Goal: Task Accomplishment & Management: Manage account settings

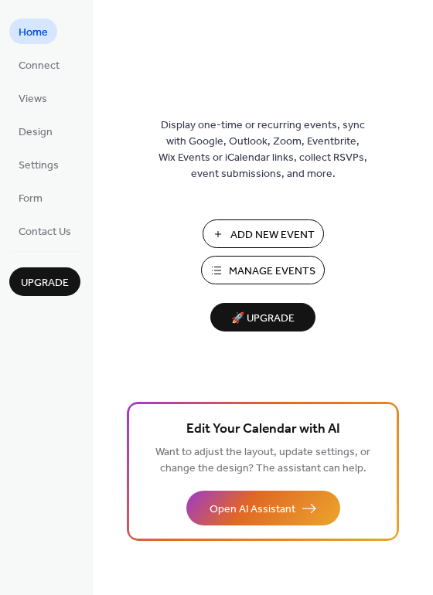
click at [277, 263] on span "Manage Events" at bounding box center [272, 271] width 87 height 16
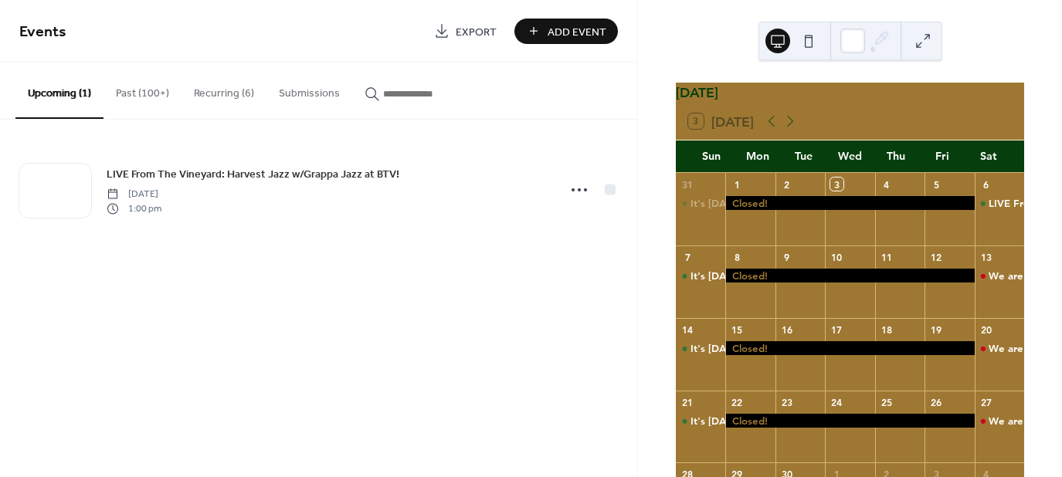
click at [144, 88] on button "Past (100+)" at bounding box center [143, 90] width 78 height 55
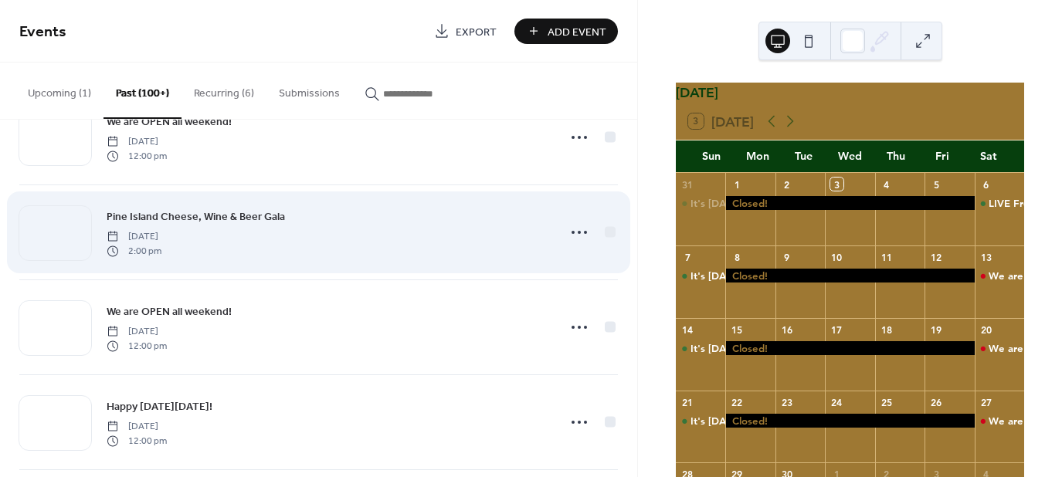
scroll to position [850, 0]
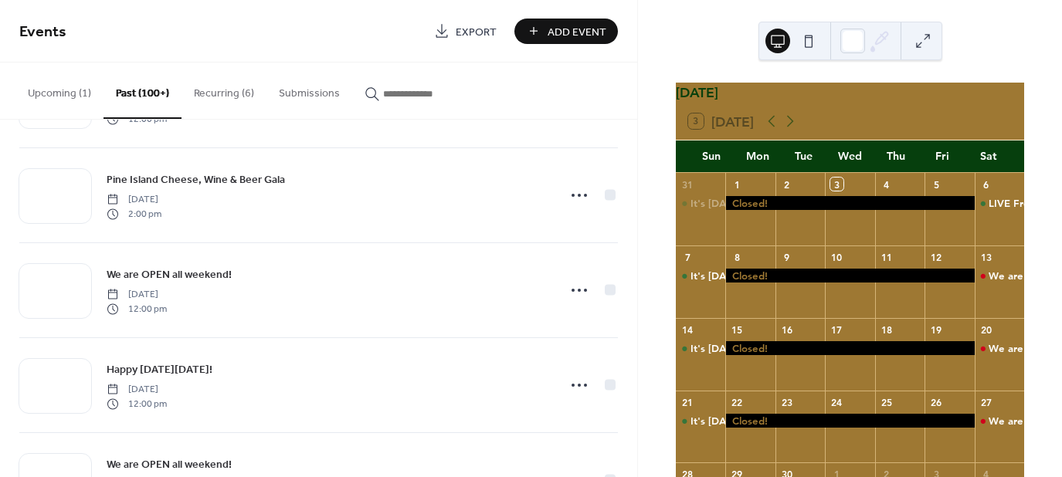
click at [192, 93] on button "Recurring (6)" at bounding box center [224, 90] width 85 height 55
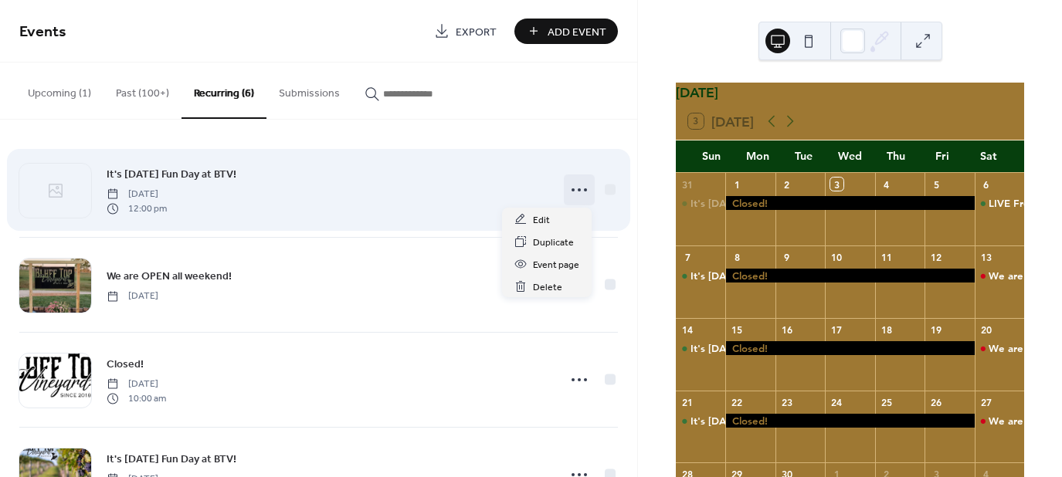
click at [581, 191] on icon at bounding box center [579, 190] width 25 height 25
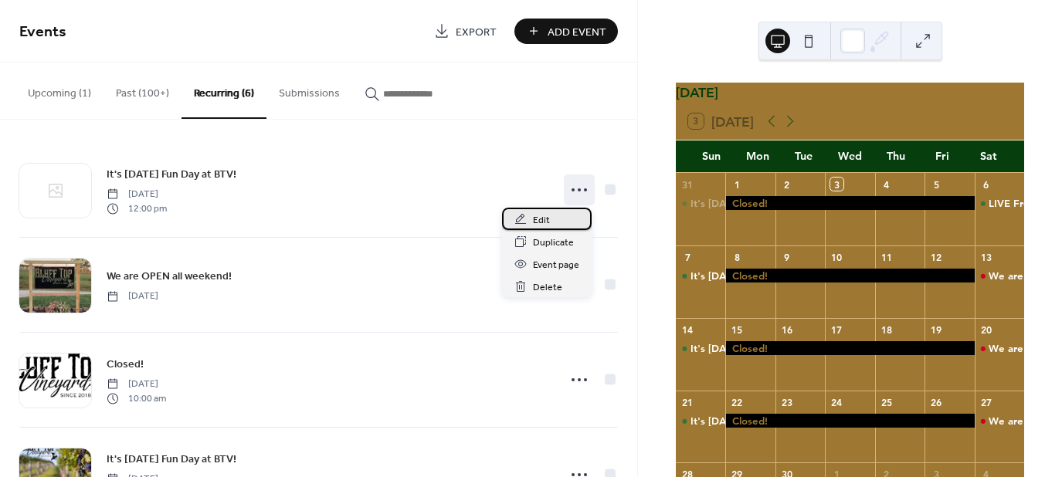
click at [542, 222] on span "Edit" at bounding box center [541, 220] width 17 height 16
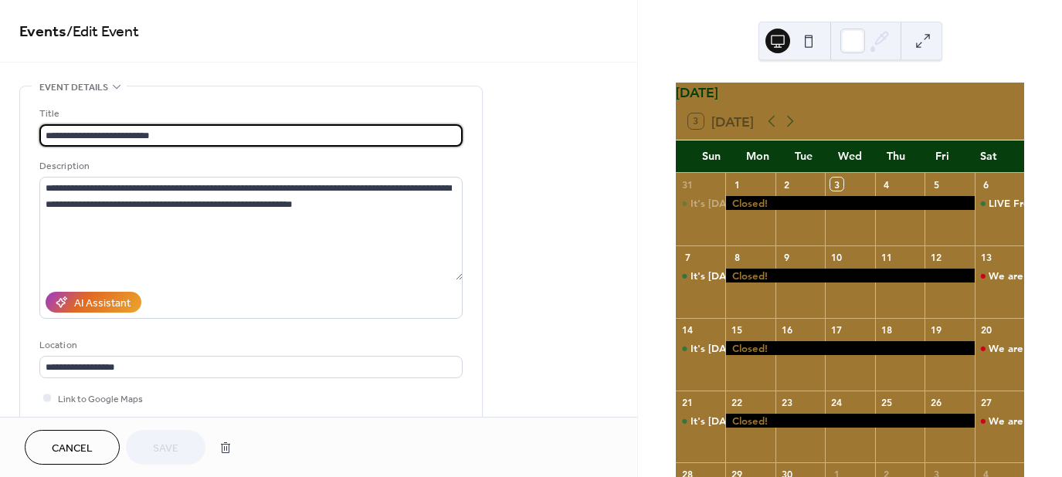
type input "**********"
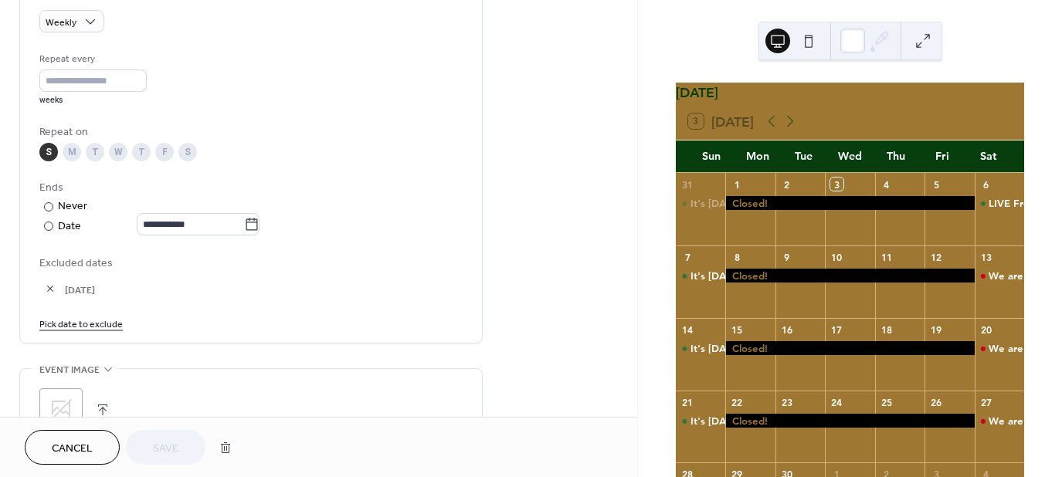
scroll to position [695, 0]
click at [76, 317] on link "Pick date to exclude" at bounding box center [80, 322] width 83 height 16
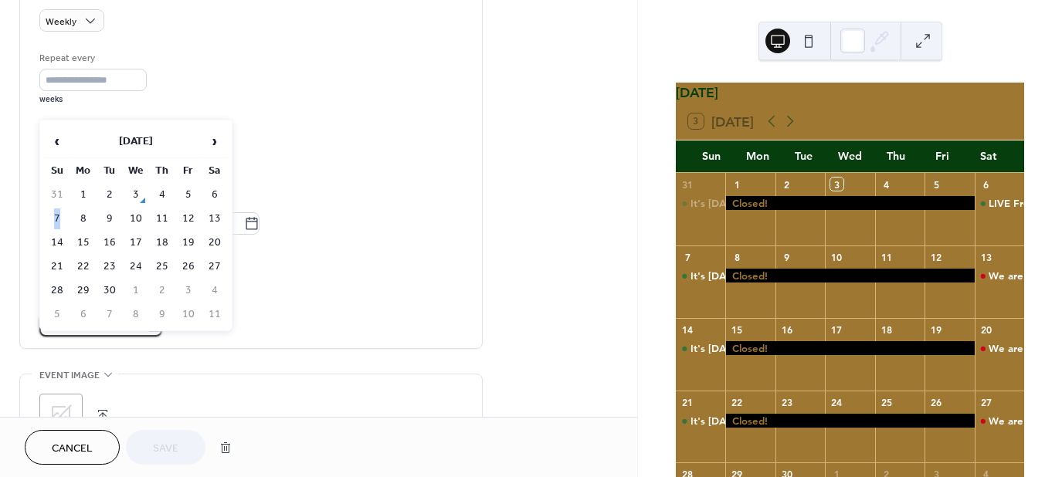
click at [56, 209] on td "7" at bounding box center [57, 219] width 25 height 22
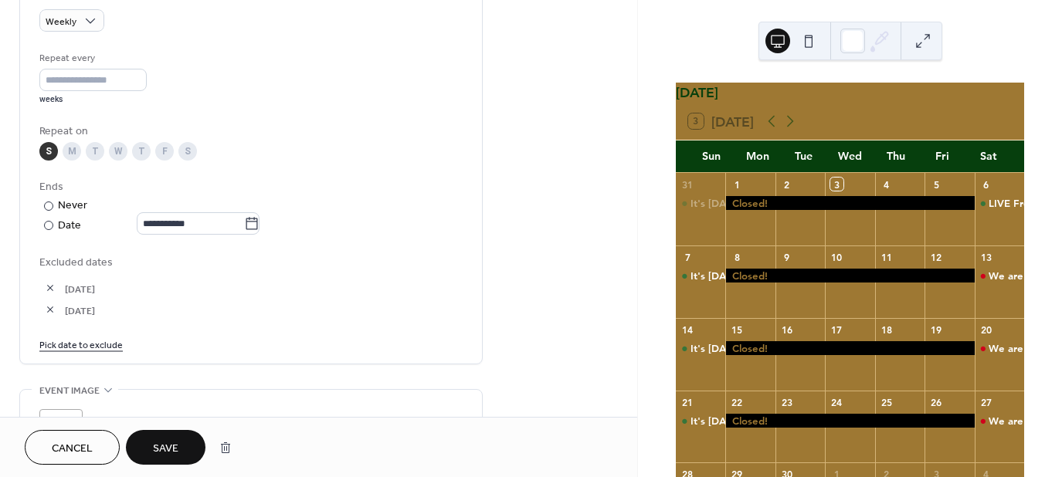
click at [181, 438] on button "Save" at bounding box center [166, 447] width 80 height 35
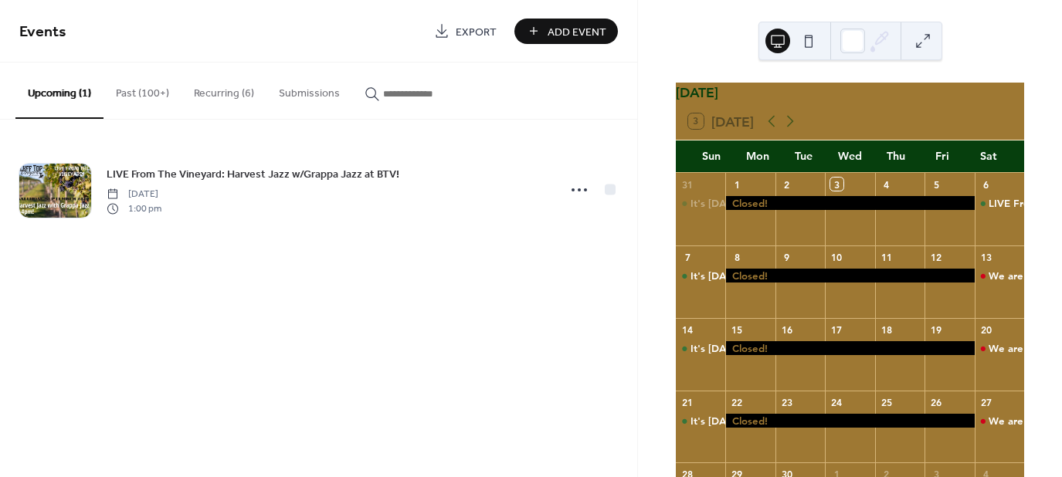
click at [216, 87] on button "Recurring (6)" at bounding box center [224, 90] width 85 height 55
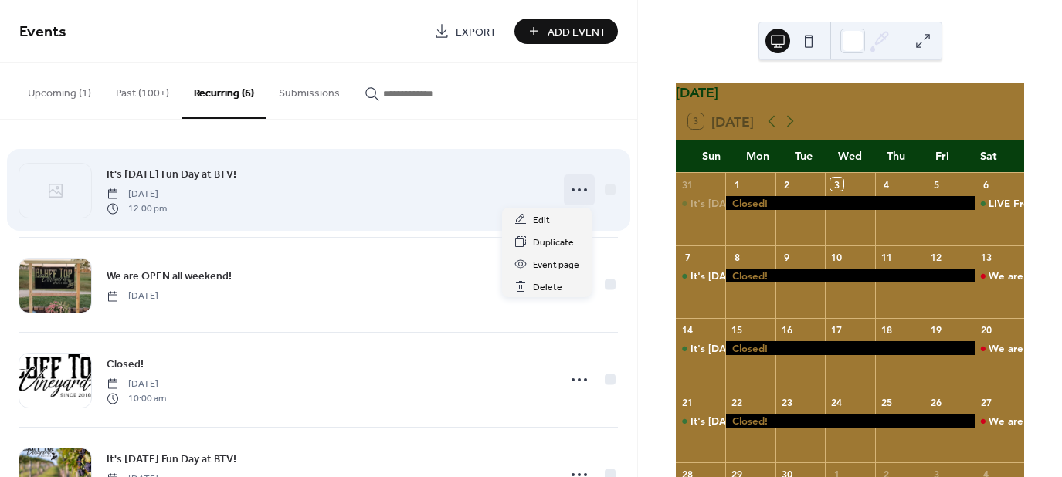
click at [576, 197] on icon at bounding box center [579, 190] width 25 height 25
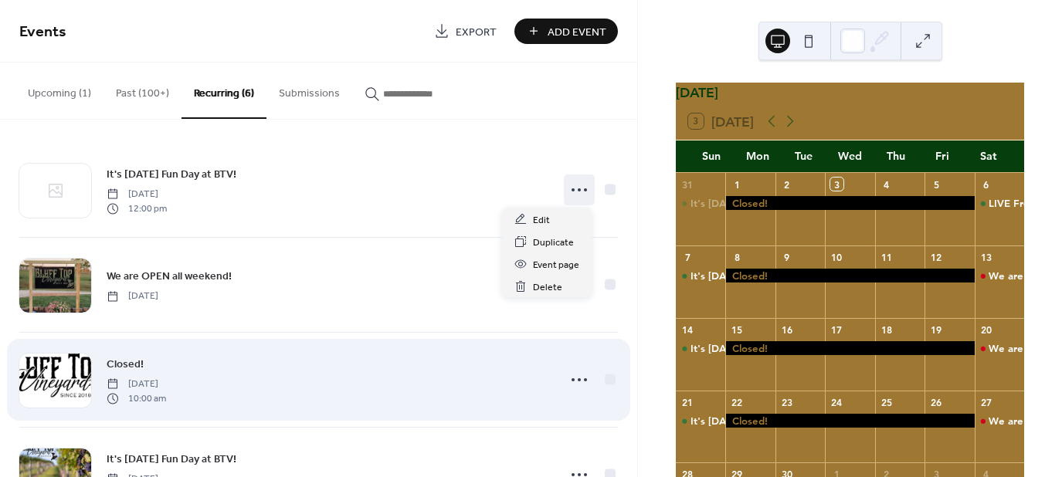
scroll to position [154, 0]
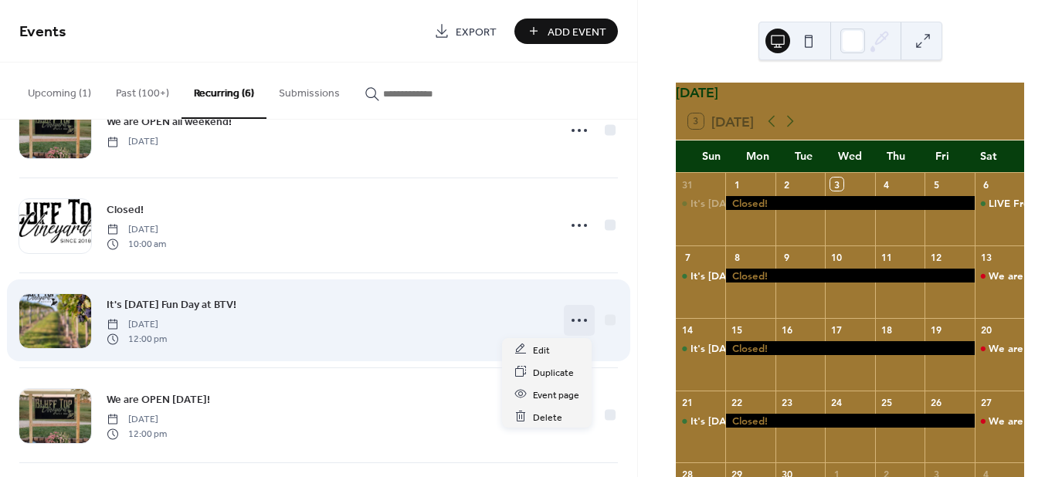
click at [573, 316] on icon at bounding box center [579, 320] width 25 height 25
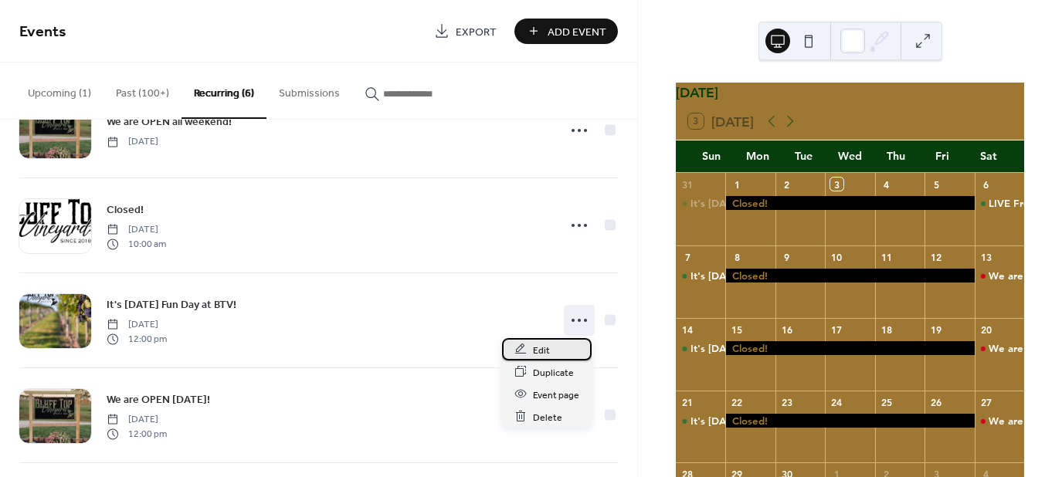
click at [542, 343] on span "Edit" at bounding box center [541, 350] width 17 height 16
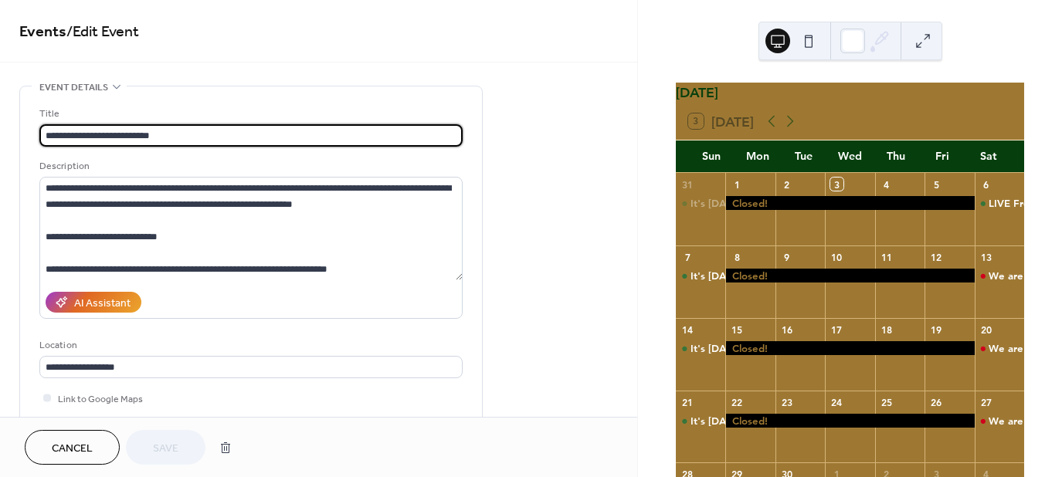
type input "**********"
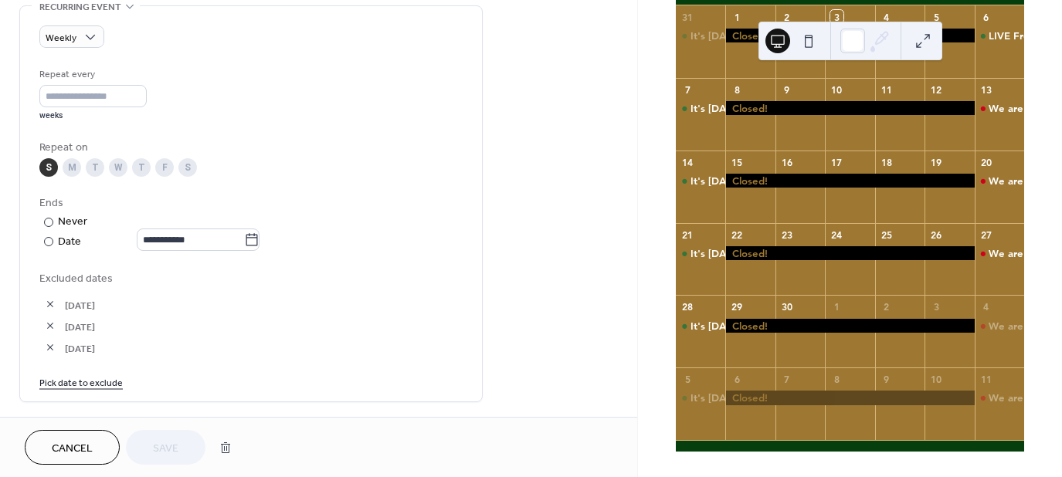
scroll to position [695, 0]
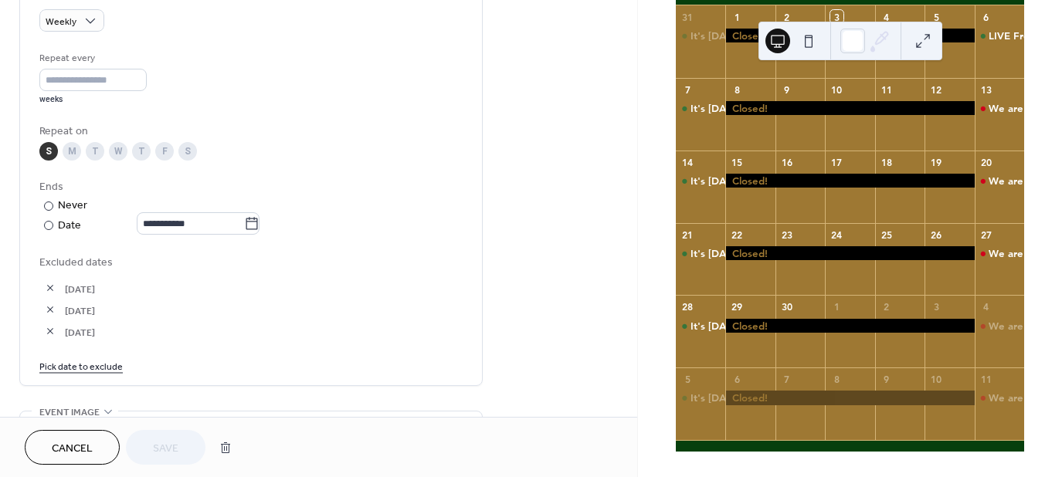
click at [80, 365] on link "Pick date to exclude" at bounding box center [80, 366] width 83 height 16
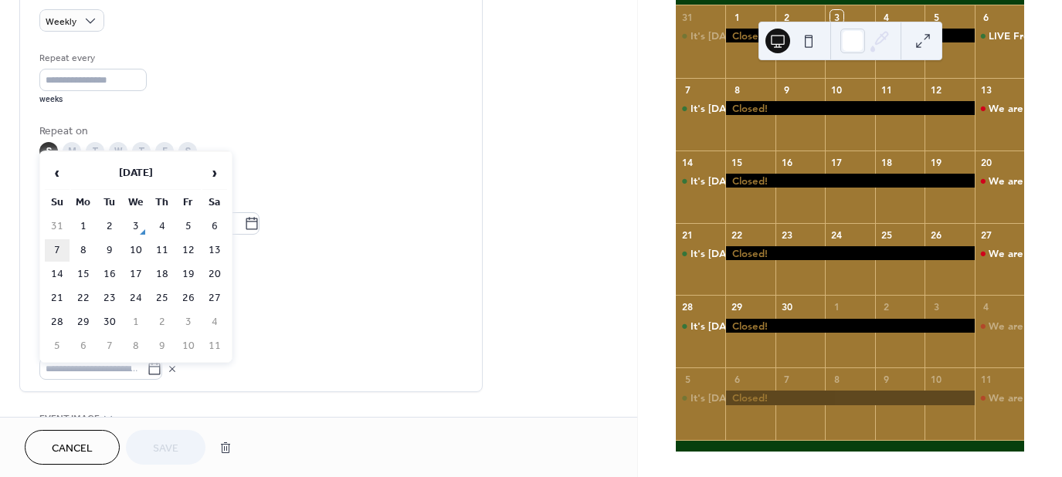
click at [61, 243] on td "7" at bounding box center [57, 250] width 25 height 22
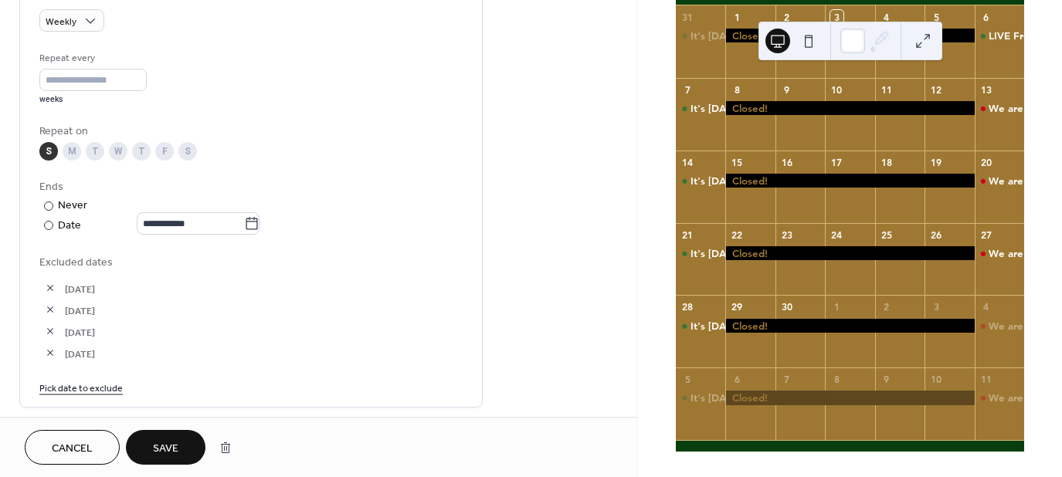
click at [160, 434] on button "Save" at bounding box center [166, 447] width 80 height 35
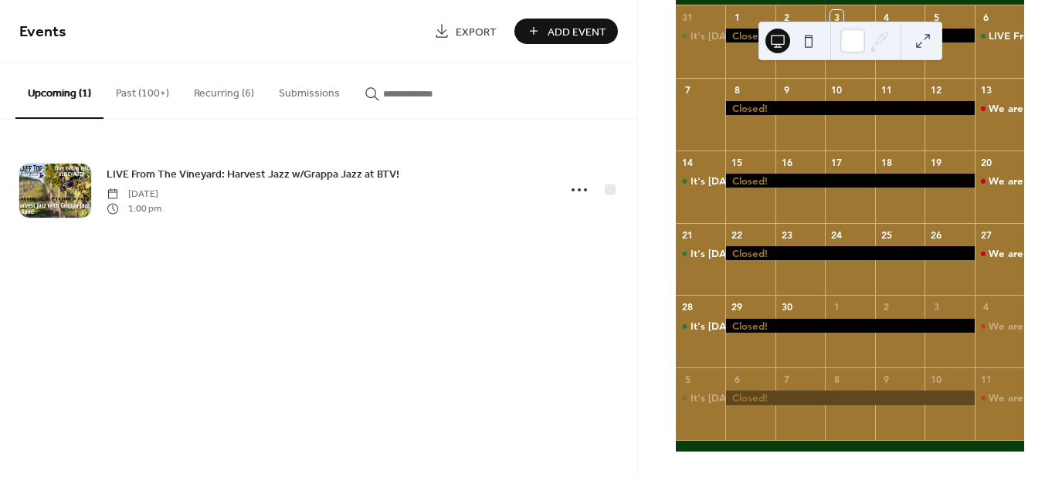
click at [222, 87] on button "Recurring (6)" at bounding box center [224, 90] width 85 height 55
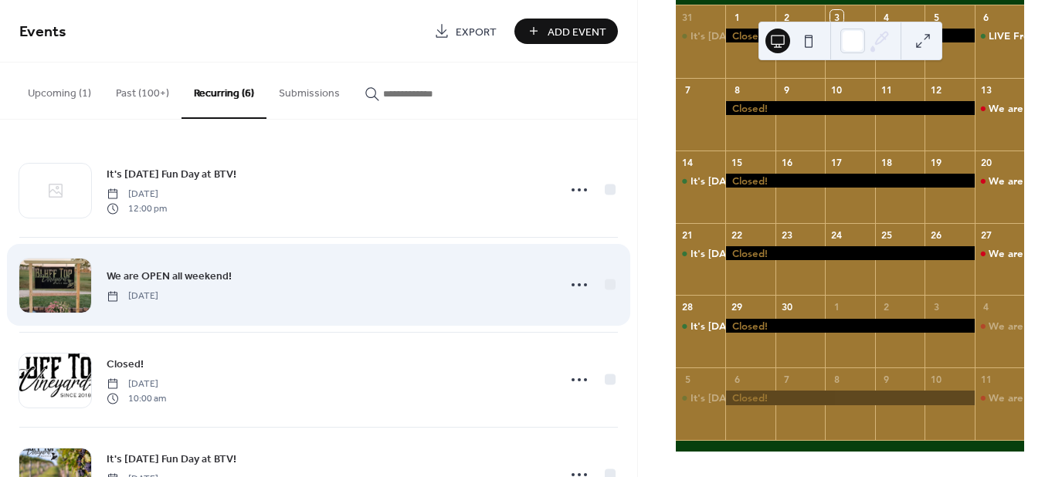
scroll to position [77, 0]
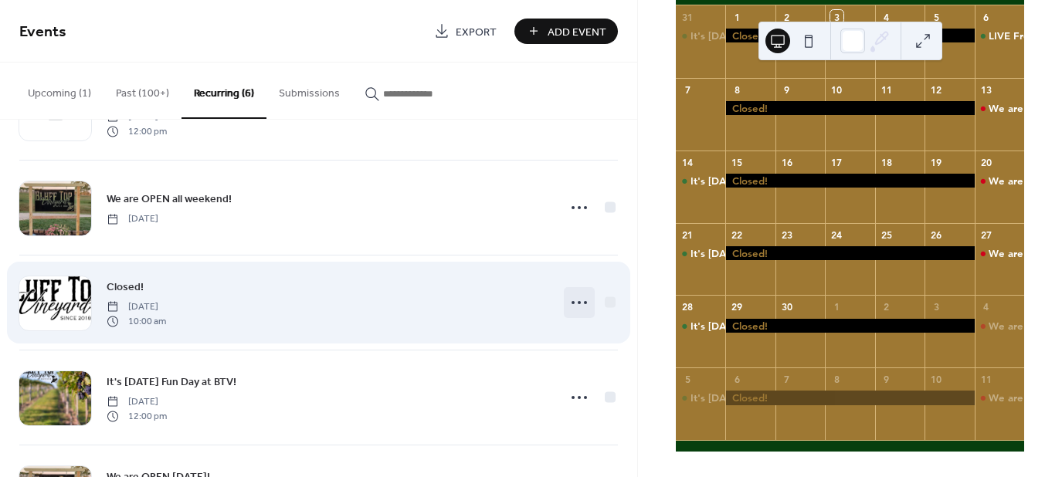
click at [572, 301] on circle at bounding box center [573, 302] width 3 height 3
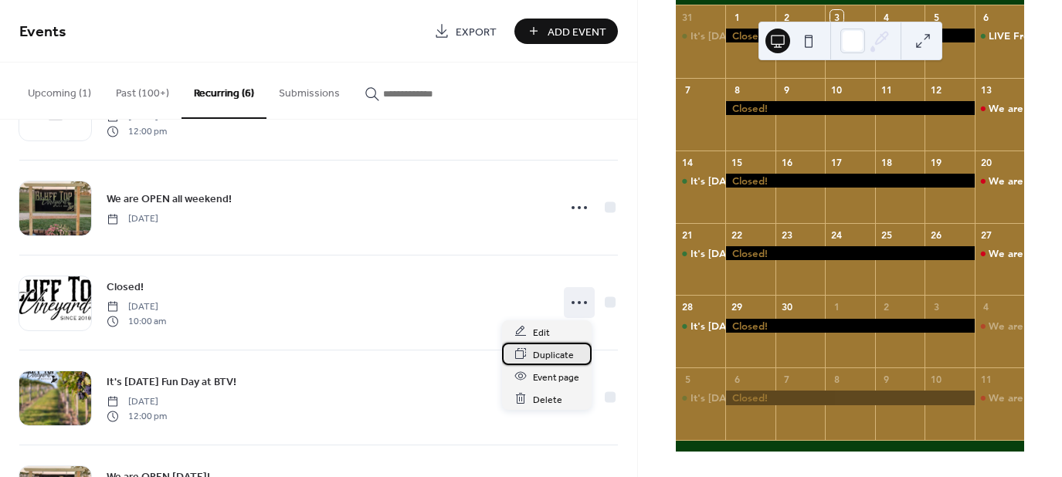
click at [548, 353] on span "Duplicate" at bounding box center [553, 355] width 41 height 16
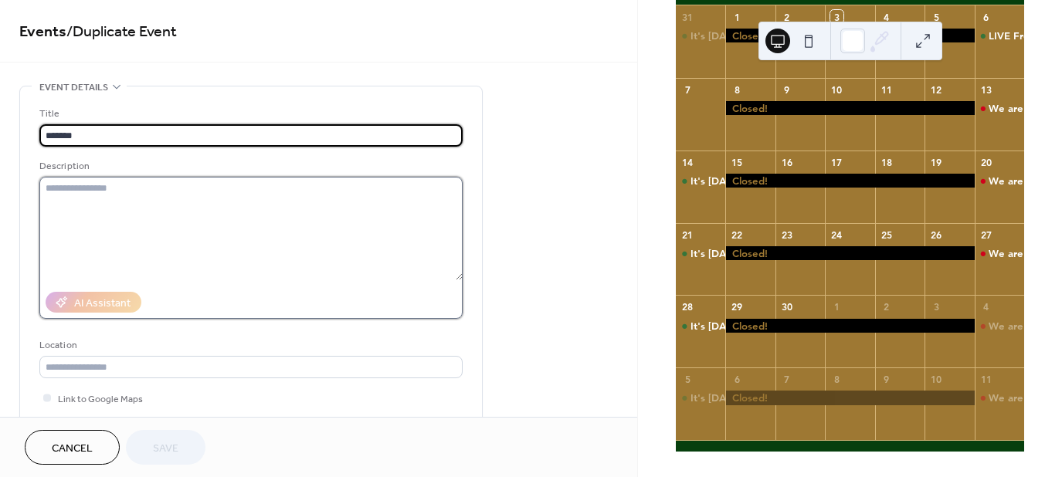
click at [144, 185] on textarea at bounding box center [250, 229] width 423 height 104
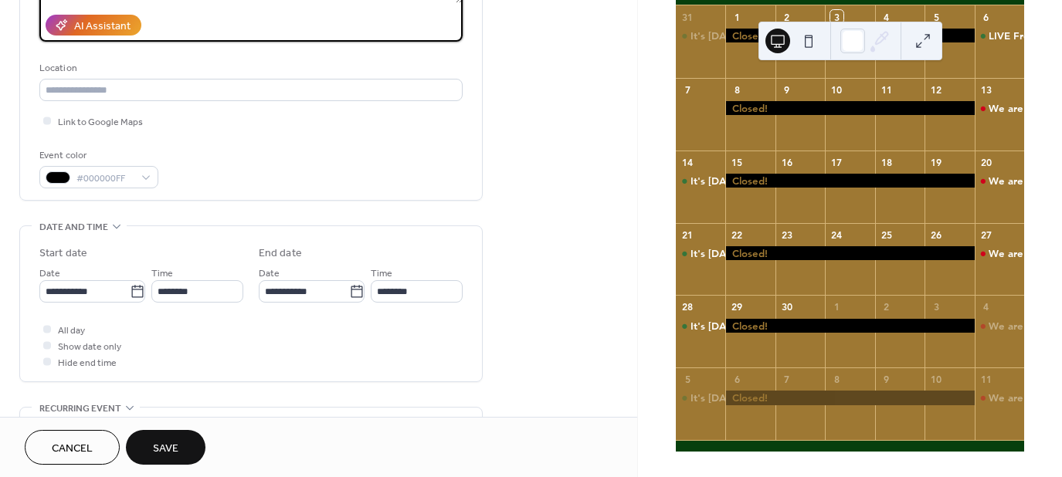
scroll to position [309, 0]
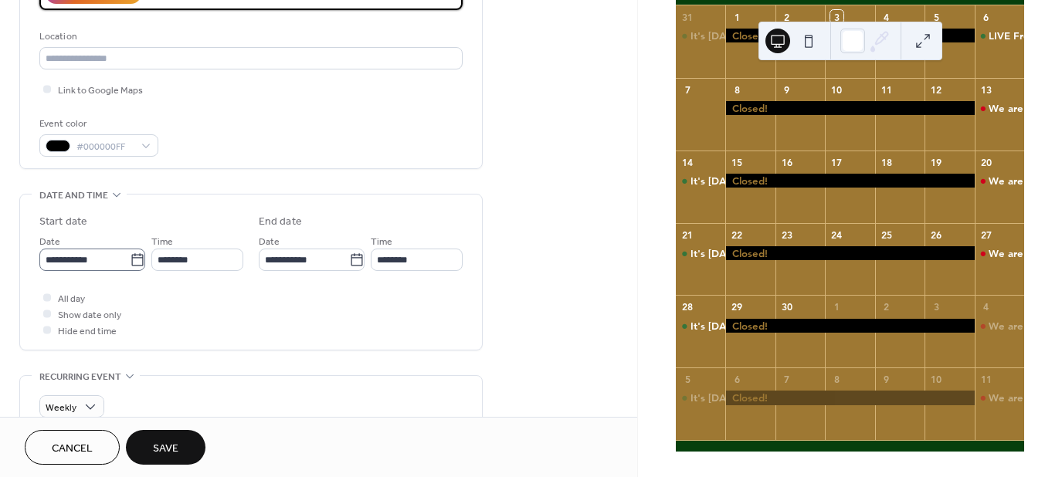
type textarea "**********"
click at [131, 255] on icon at bounding box center [137, 260] width 15 height 15
click at [130, 255] on input "**********" at bounding box center [84, 260] width 90 height 22
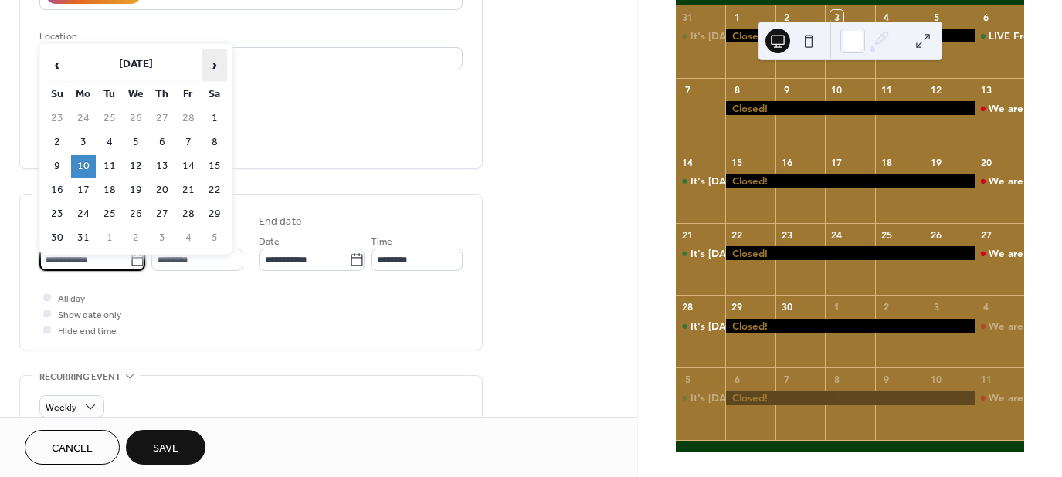
click at [220, 69] on span "›" at bounding box center [214, 64] width 23 height 31
click at [221, 68] on span "›" at bounding box center [214, 64] width 23 height 31
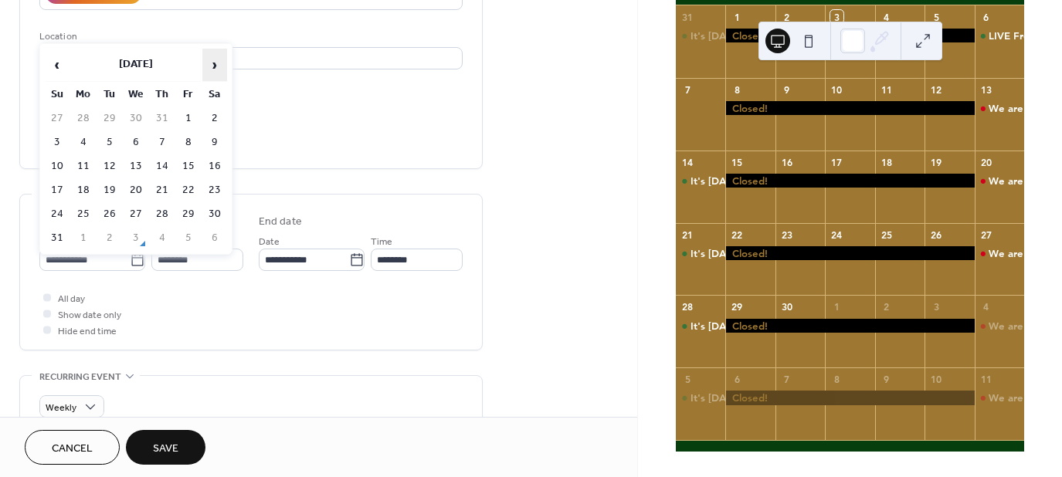
click at [221, 68] on span "›" at bounding box center [214, 64] width 23 height 31
click at [58, 139] on td "7" at bounding box center [57, 142] width 25 height 22
type input "**********"
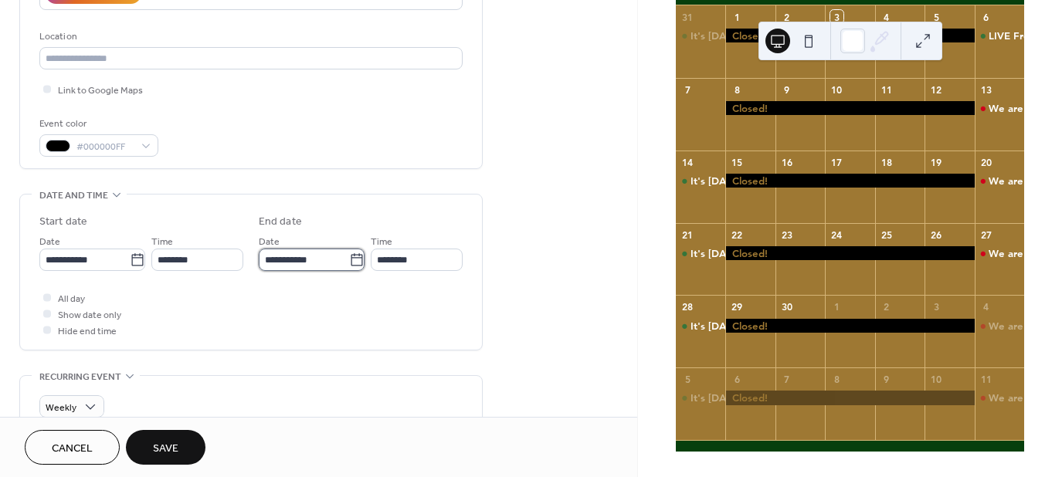
click at [335, 261] on input "**********" at bounding box center [304, 260] width 90 height 22
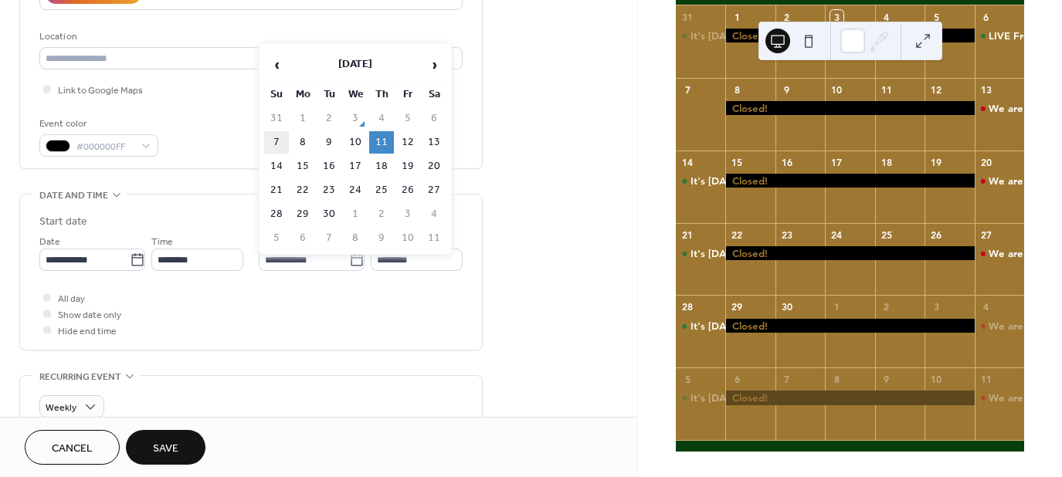
click at [277, 131] on td "7" at bounding box center [276, 142] width 25 height 22
type input "**********"
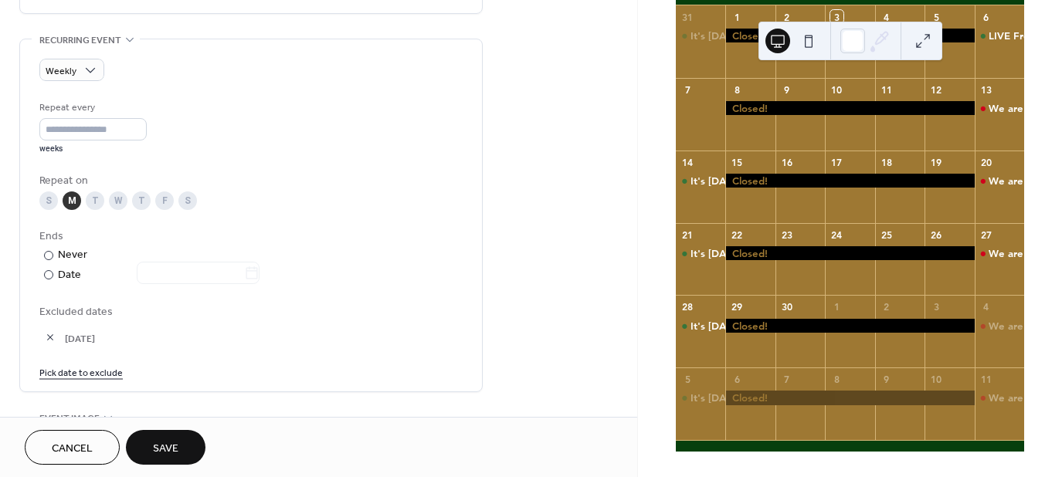
scroll to position [695, 0]
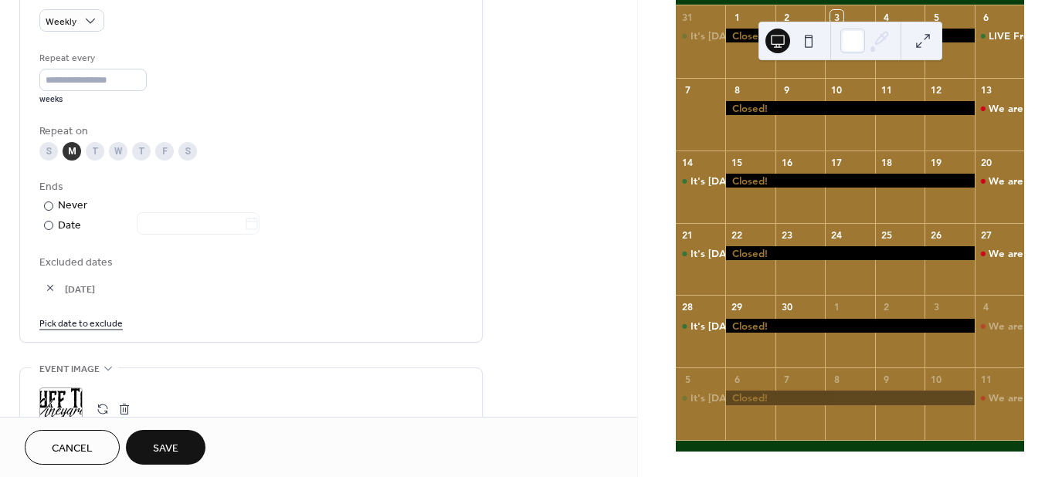
click at [190, 436] on button "Save" at bounding box center [166, 447] width 80 height 35
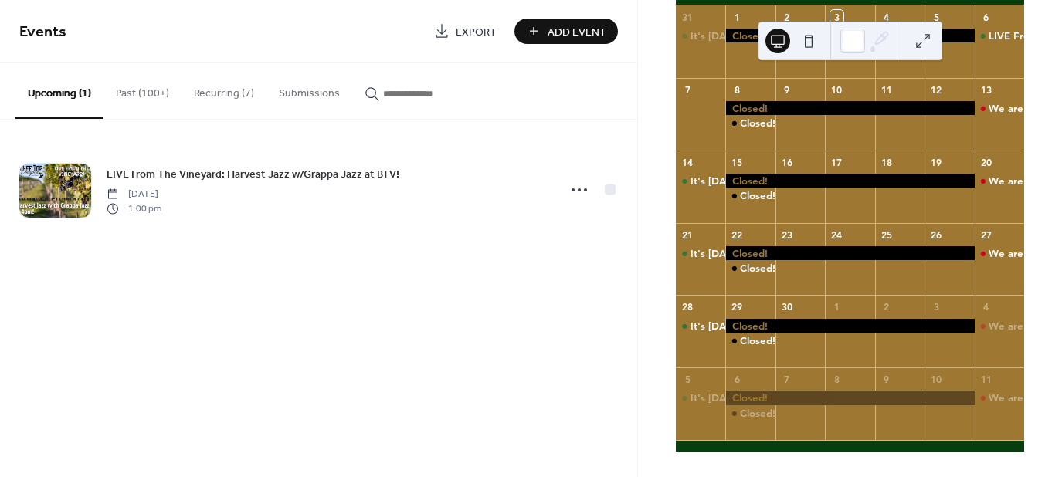
click at [212, 93] on button "Recurring (7)" at bounding box center [224, 90] width 85 height 55
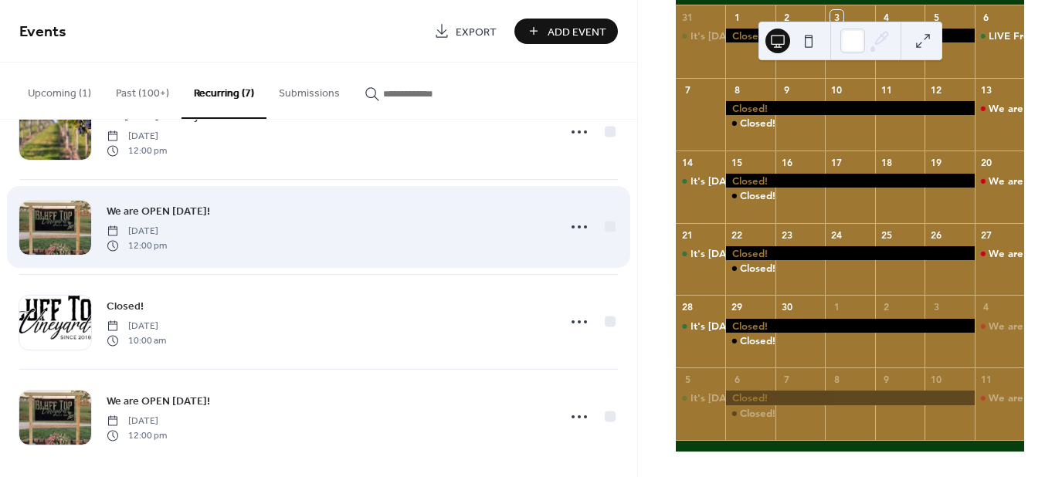
scroll to position [351, 0]
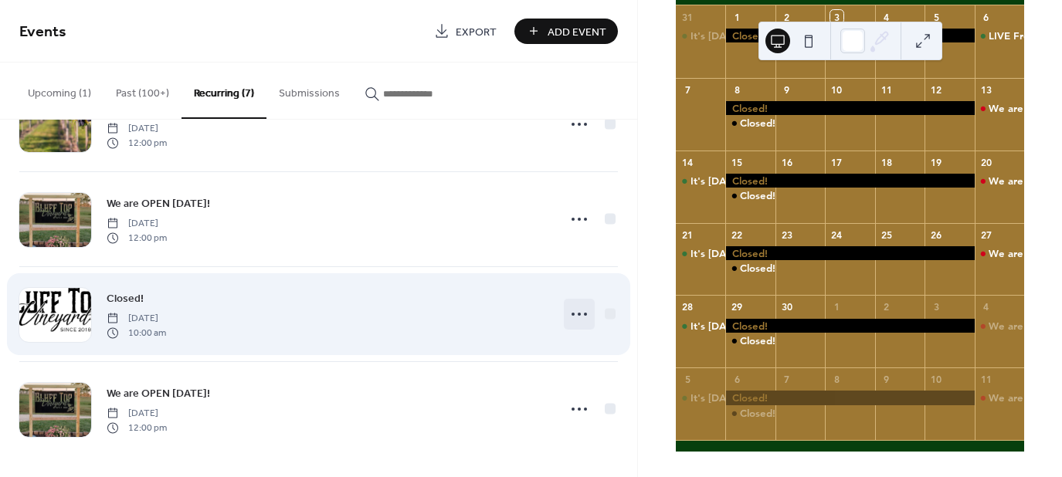
click at [567, 303] on icon at bounding box center [579, 314] width 25 height 25
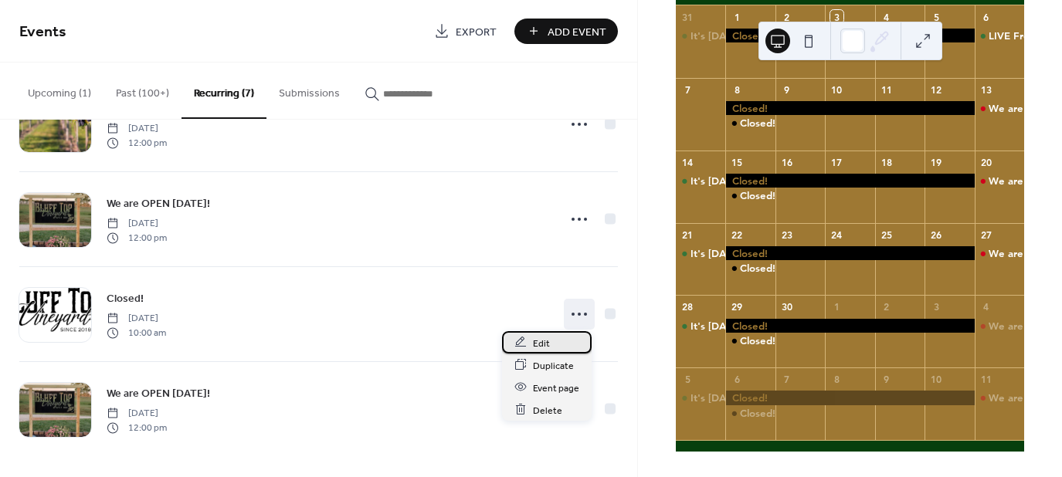
click at [542, 343] on span "Edit" at bounding box center [541, 343] width 17 height 16
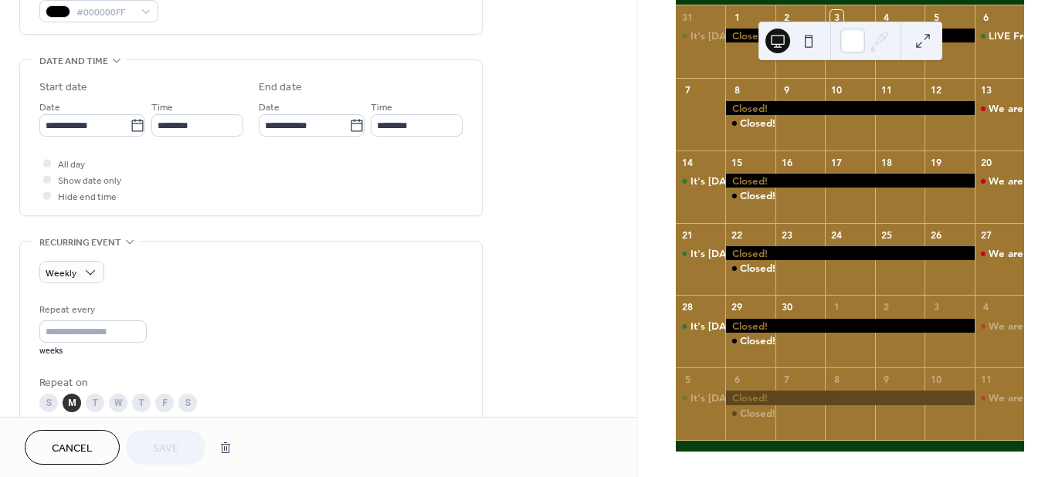
scroll to position [463, 0]
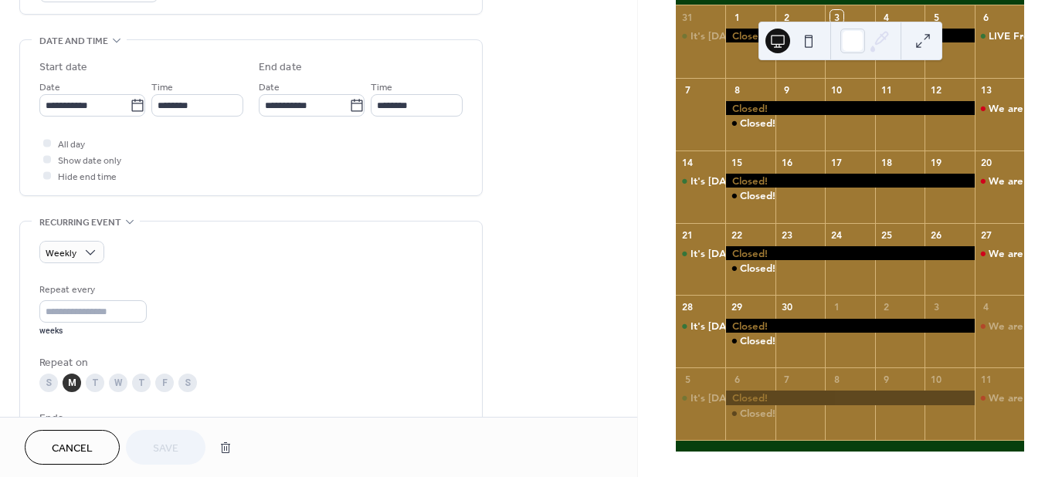
click at [48, 132] on div "**********" at bounding box center [250, 121] width 423 height 124
click at [46, 140] on div at bounding box center [47, 143] width 8 height 8
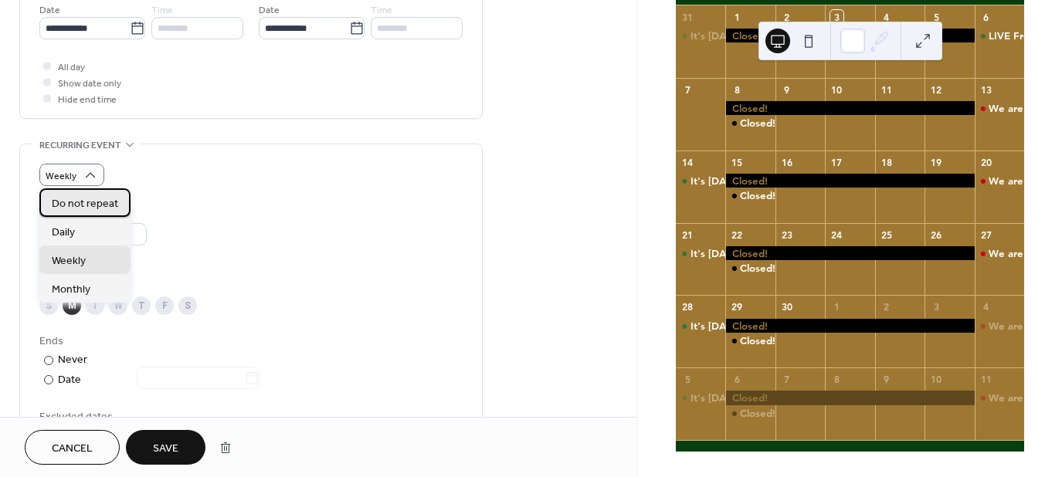
click at [85, 201] on span "Do not repeat" at bounding box center [85, 203] width 66 height 16
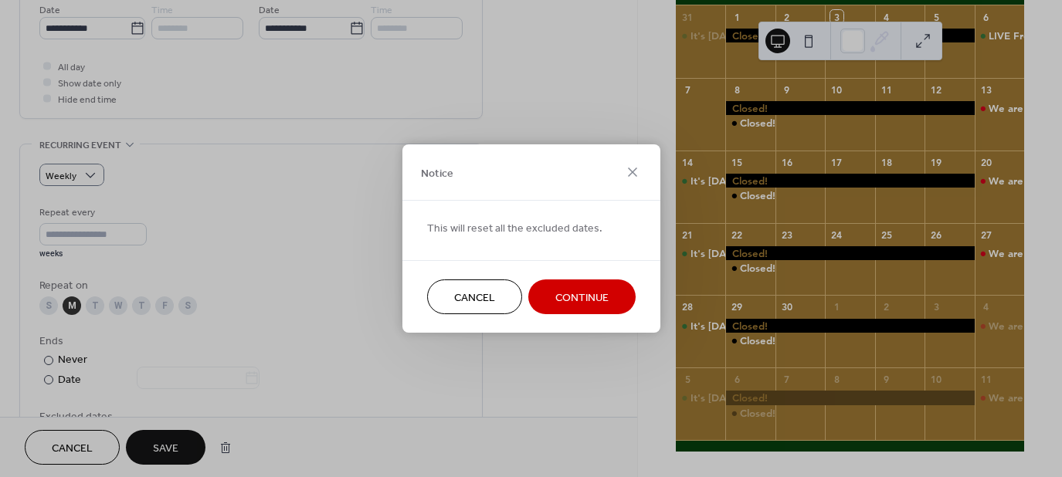
click at [599, 290] on span "Continue" at bounding box center [581, 298] width 53 height 16
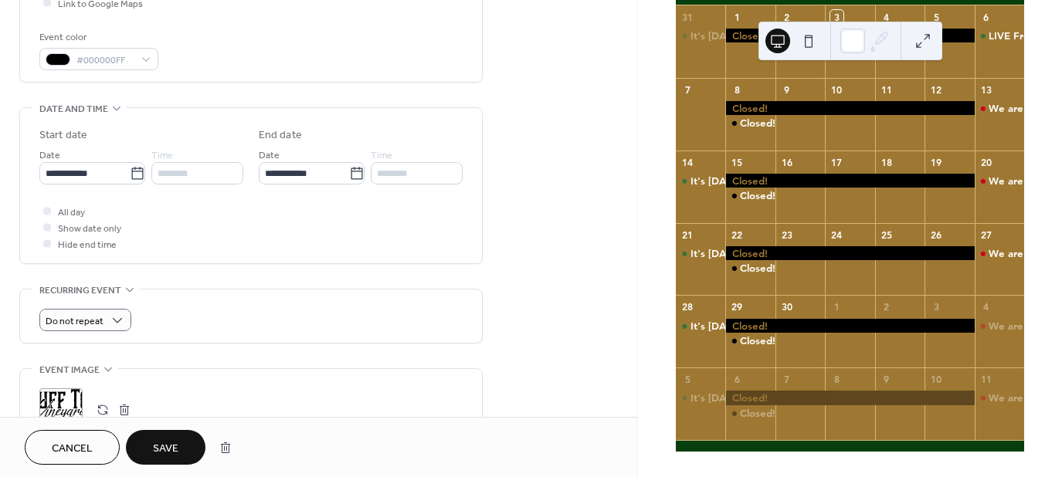
scroll to position [381, 0]
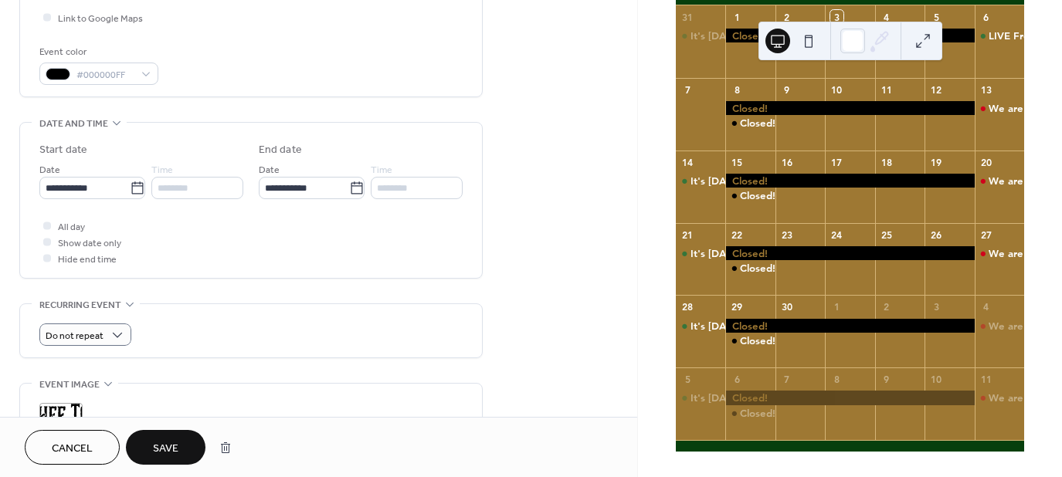
click at [174, 442] on span "Save" at bounding box center [165, 449] width 25 height 16
